Goal: Find specific page/section: Find specific page/section

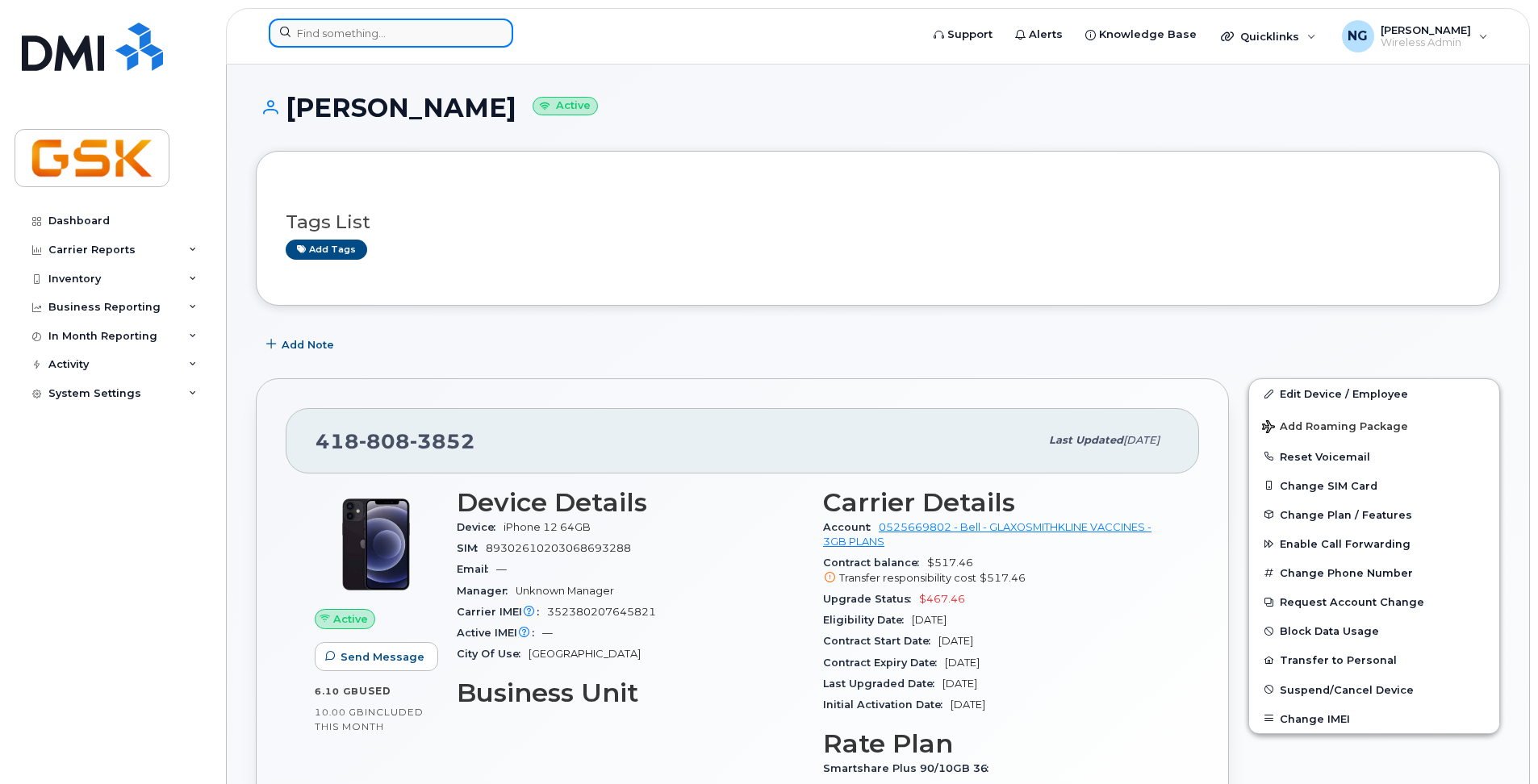
click at [347, 25] on input at bounding box center [391, 33] width 244 height 29
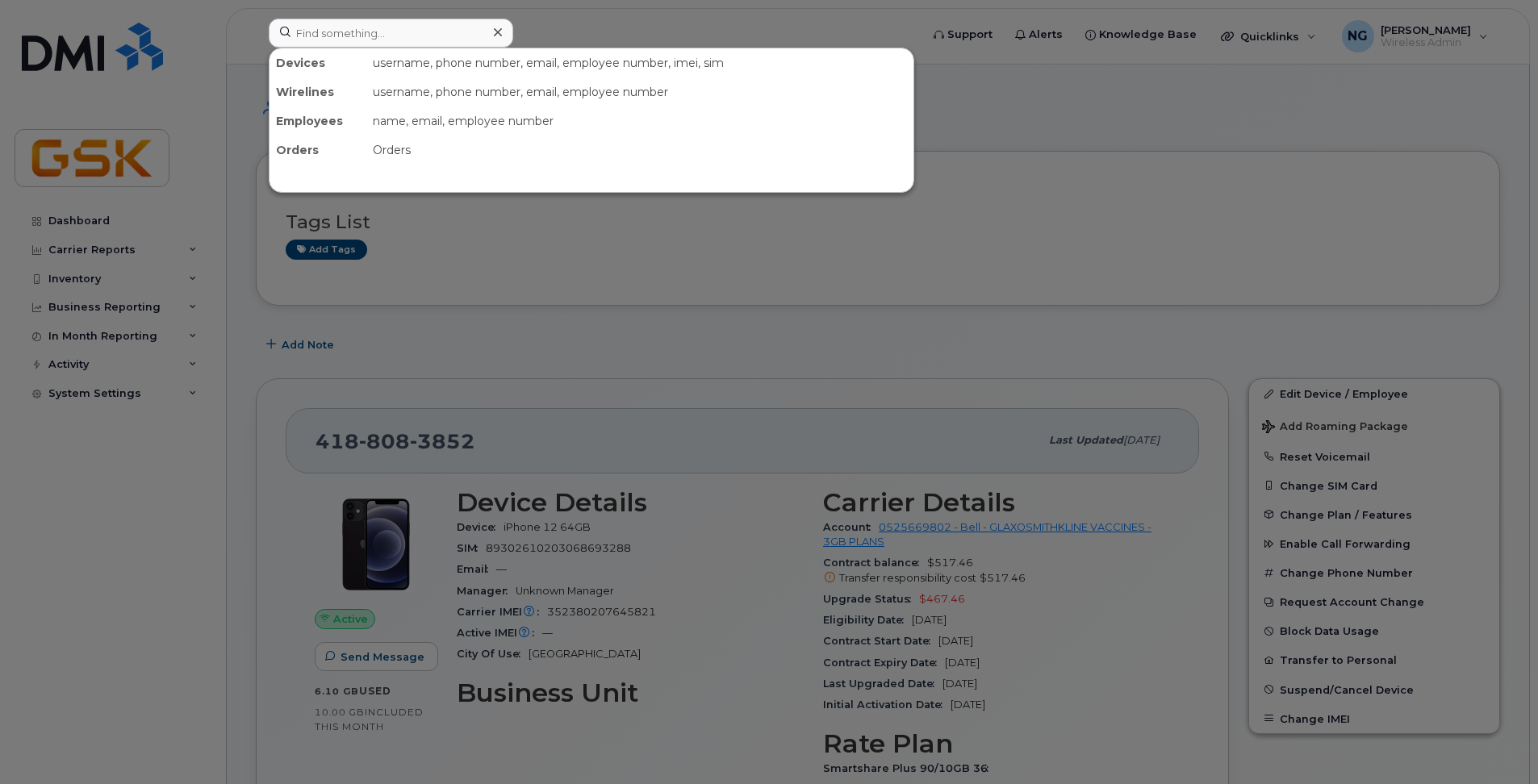
click at [1347, 320] on div at bounding box center [769, 392] width 1538 height 784
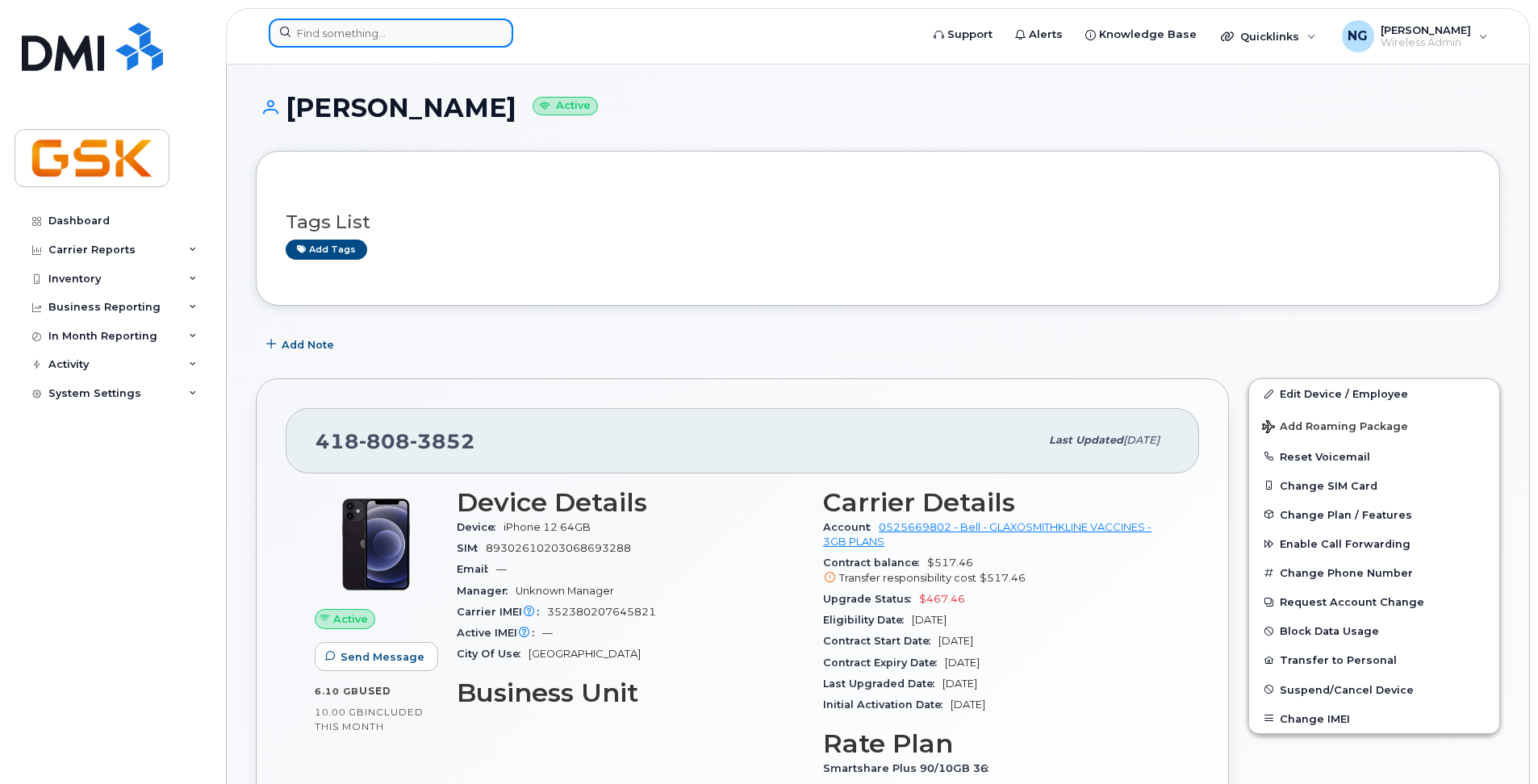
click at [439, 33] on input at bounding box center [391, 33] width 244 height 29
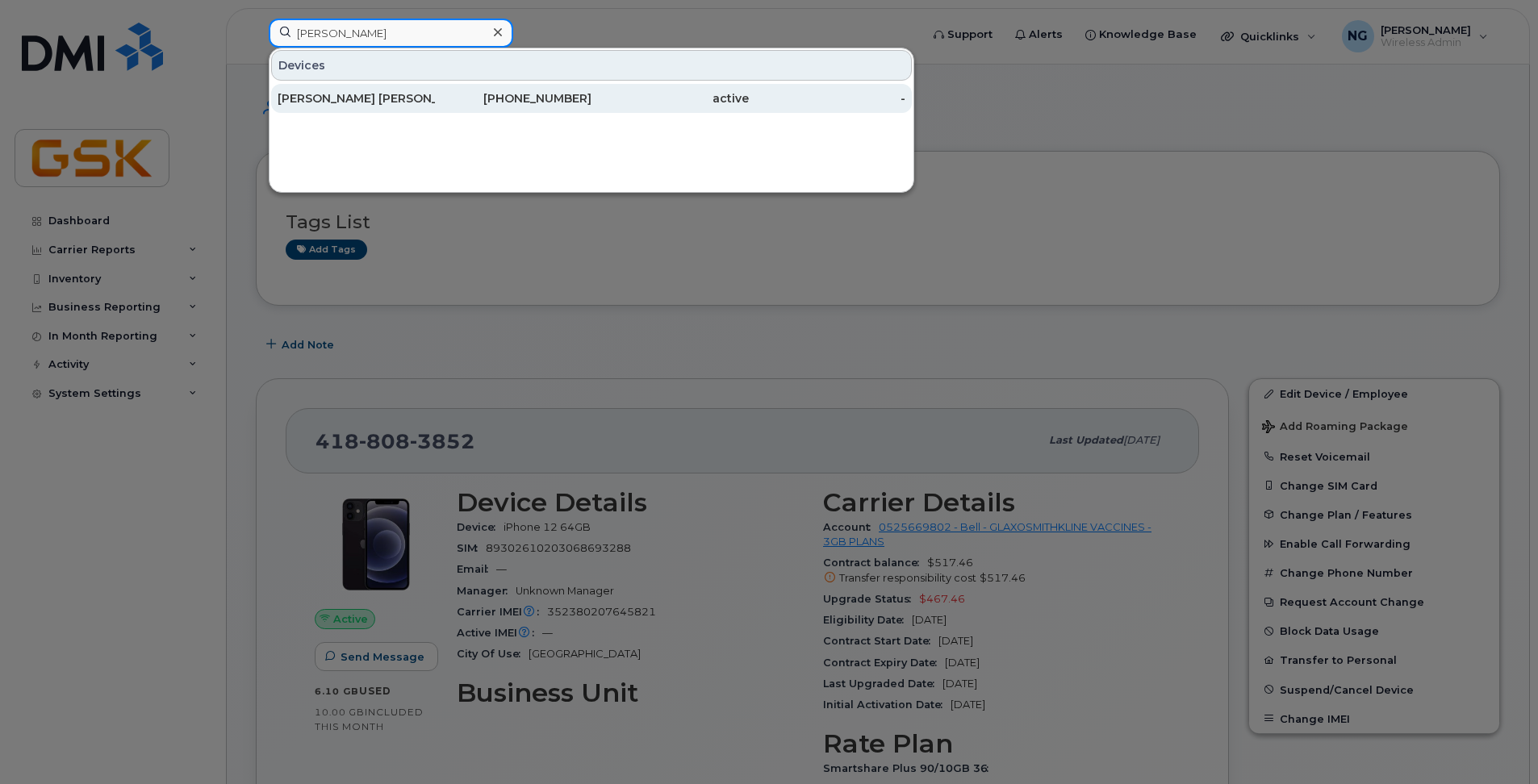
type input "[PERSON_NAME]"
click at [370, 88] on div "[PERSON_NAME]" at bounding box center [356, 99] width 157 height 29
